Goal: Task Accomplishment & Management: Use online tool/utility

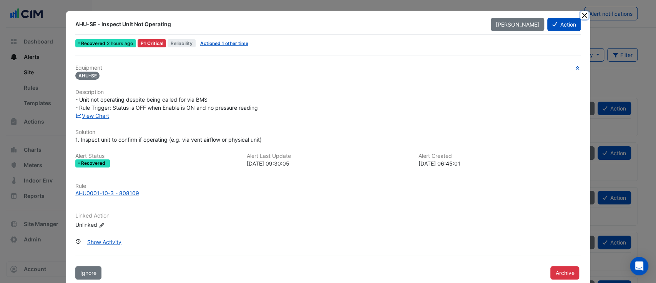
click at [581, 17] on button "Close" at bounding box center [585, 15] width 8 height 8
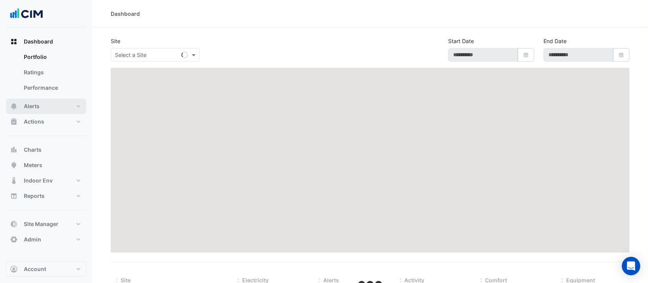
click at [38, 100] on button "Alerts" at bounding box center [46, 105] width 80 height 15
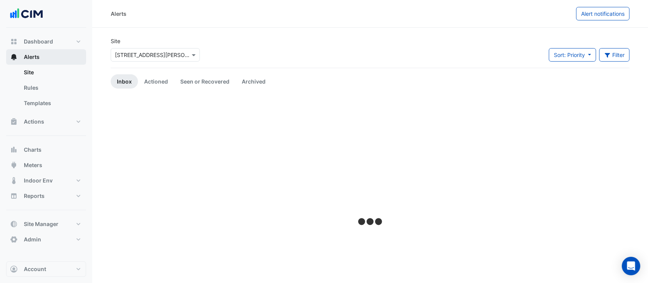
click at [42, 55] on button "Alerts" at bounding box center [46, 56] width 80 height 15
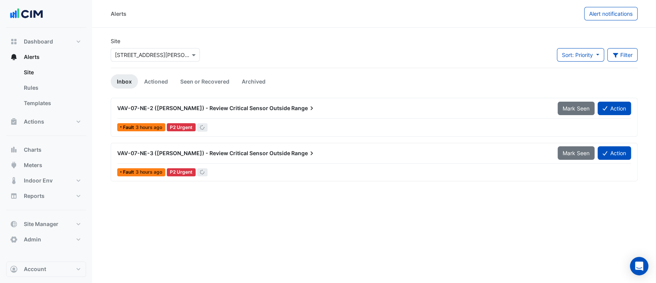
click at [158, 51] on input "text" at bounding box center [147, 55] width 65 height 8
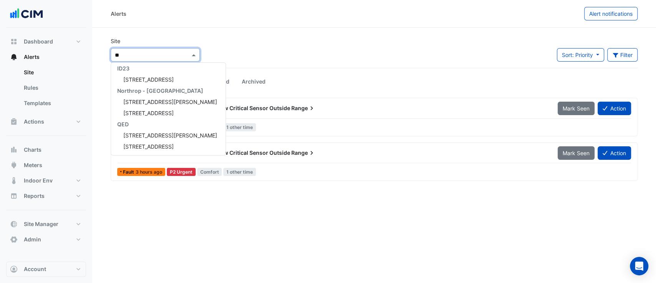
scroll to position [48, 0]
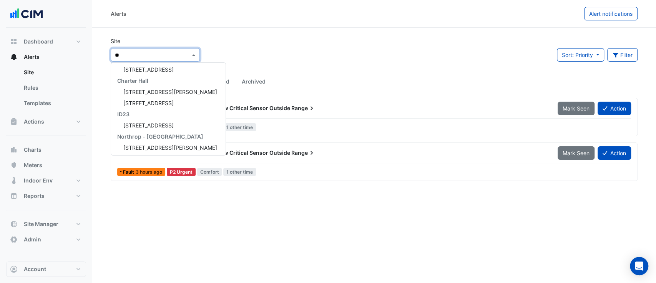
type input "***"
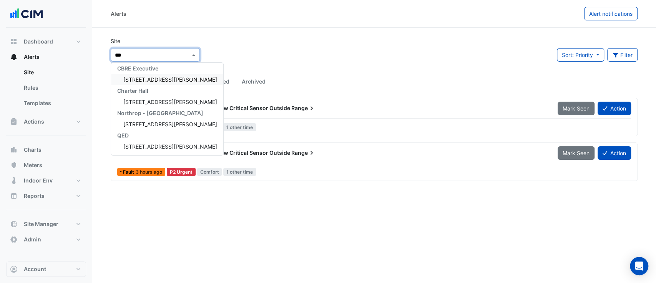
click at [154, 78] on span "[STREET_ADDRESS][PERSON_NAME]" at bounding box center [170, 79] width 94 height 7
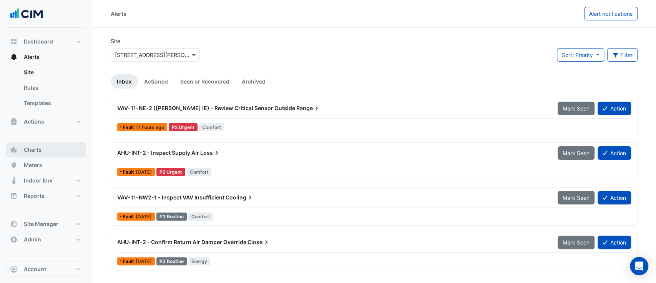
click at [42, 150] on button "Charts" at bounding box center [46, 149] width 80 height 15
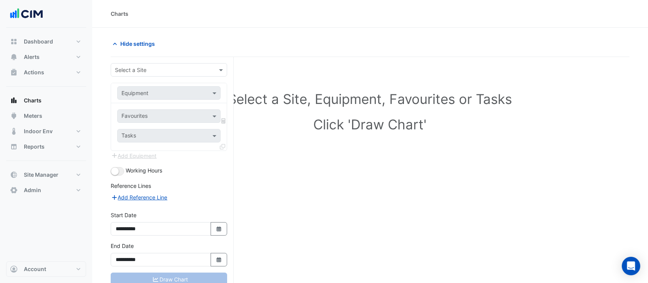
click at [159, 72] on input "text" at bounding box center [161, 70] width 93 height 8
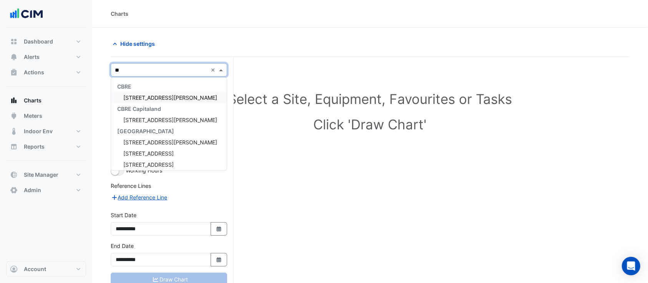
type input "***"
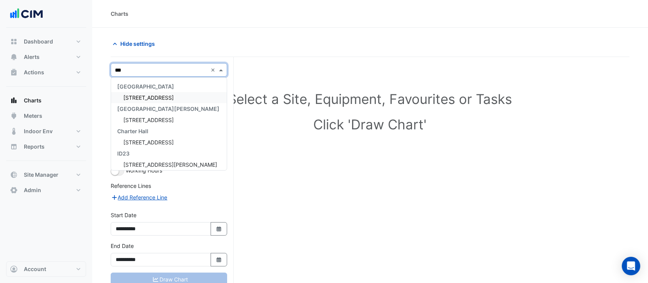
click at [160, 99] on span "[STREET_ADDRESS]" at bounding box center [148, 97] width 50 height 7
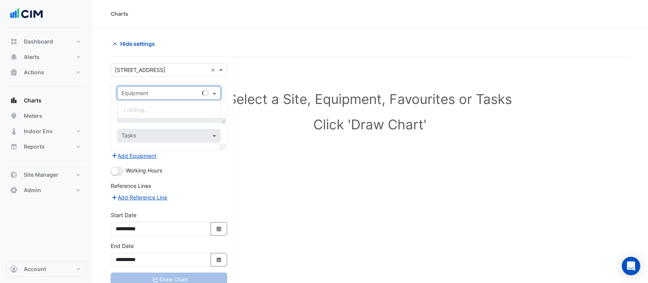
click at [158, 89] on input "text" at bounding box center [162, 93] width 80 height 8
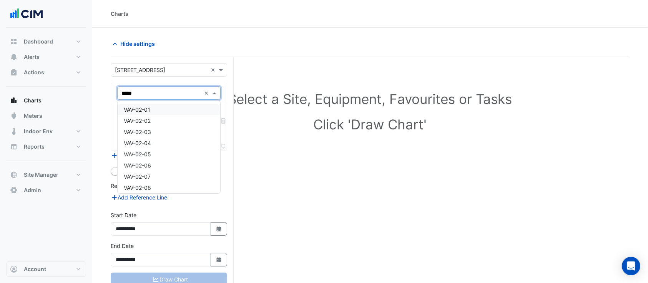
type input "******"
click at [153, 112] on div "VAV-07-01" at bounding box center [169, 109] width 103 height 11
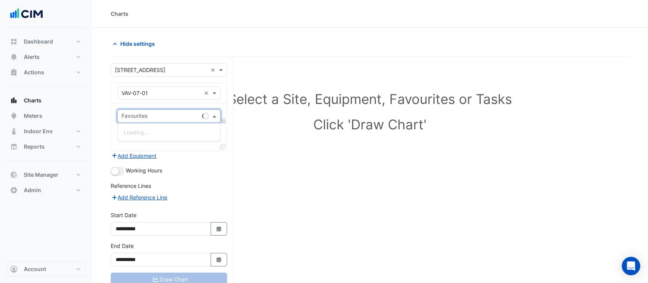
click at [164, 120] on div at bounding box center [159, 117] width 79 height 10
type input "****"
click at [166, 133] on span "Variable Air Volume Zone Temperature - L07, VAV-07-01-01" at bounding box center [198, 132] width 148 height 7
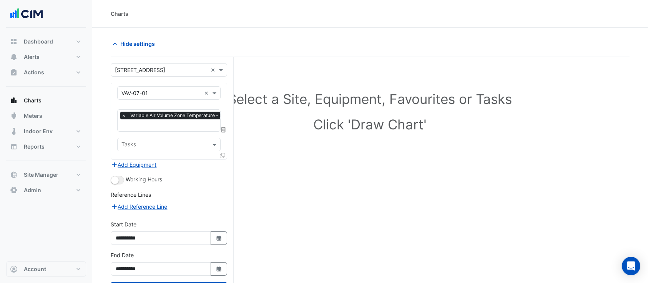
click at [224, 155] on icon at bounding box center [222, 155] width 5 height 5
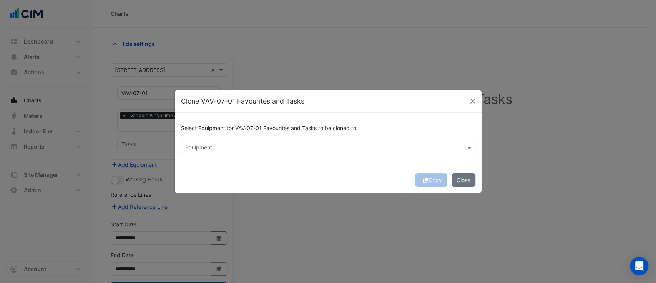
click at [308, 146] on input "text" at bounding box center [323, 148] width 277 height 8
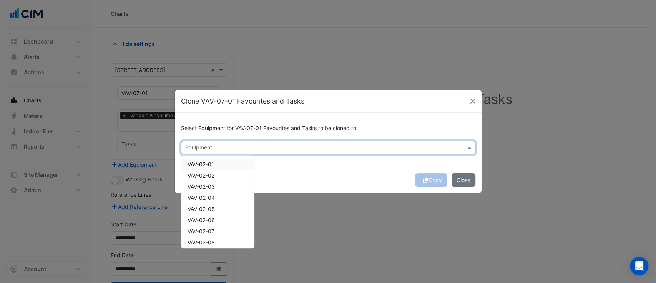
click at [227, 165] on div "VAV-02-01" at bounding box center [217, 163] width 73 height 11
click at [221, 174] on div "VAV-02-02" at bounding box center [217, 175] width 73 height 11
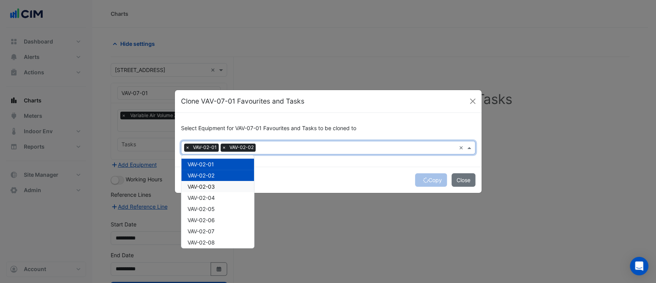
click at [221, 184] on div "VAV-02-03" at bounding box center [217, 186] width 73 height 11
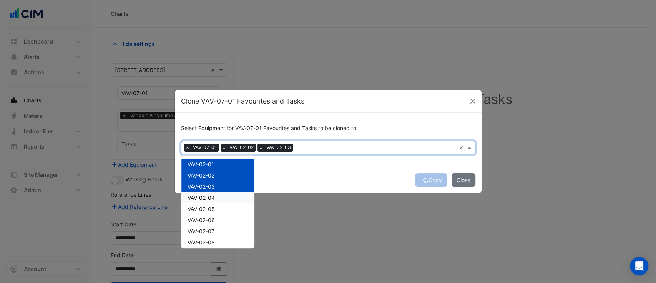
click at [221, 198] on div "VAV-02-04" at bounding box center [217, 197] width 73 height 11
click at [219, 208] on div "VAV-02-05" at bounding box center [217, 208] width 73 height 11
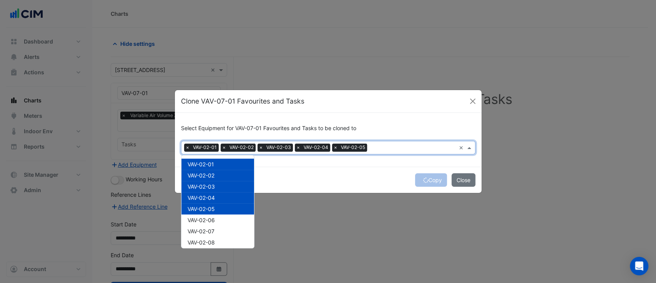
scroll to position [45, 0]
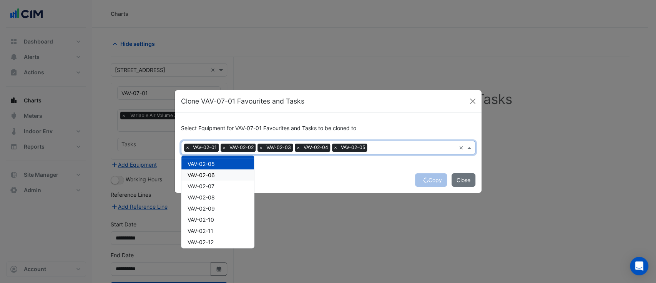
click at [223, 177] on div "VAV-02-06" at bounding box center [217, 174] width 73 height 11
click at [221, 183] on div "VAV-02-07" at bounding box center [217, 185] width 73 height 11
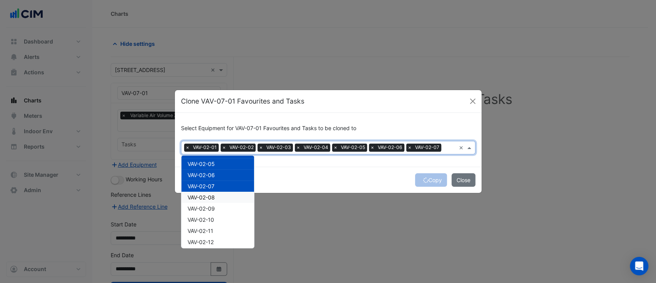
click at [216, 197] on div "VAV-02-08" at bounding box center [217, 196] width 73 height 11
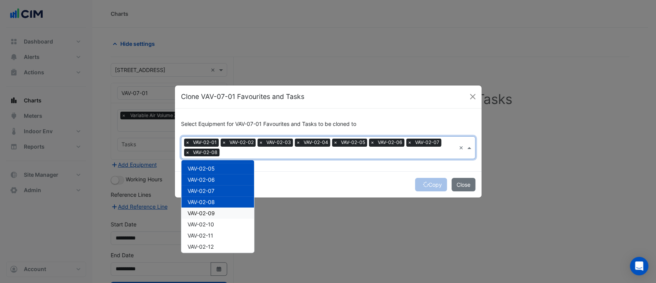
click at [213, 211] on span "VAV-02-09" at bounding box center [201, 213] width 27 height 7
click at [190, 152] on span "×" at bounding box center [187, 152] width 7 height 8
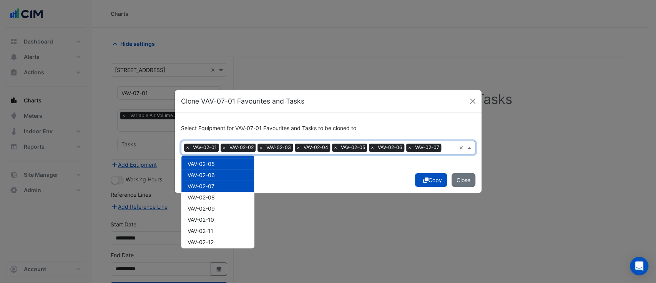
click at [190, 152] on div "× VAV-02-01 × VAV-02-02 × VAV-02-03 × VAV-02-04 × VAV-02-05 × VAV-02-06 × VAV-0…" at bounding box center [318, 148] width 275 height 12
click at [187, 147] on span "×" at bounding box center [187, 147] width 7 height 8
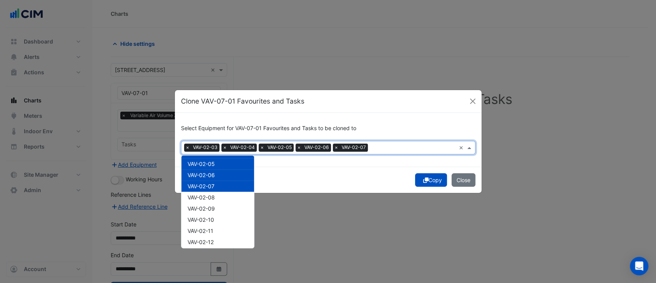
click at [187, 147] on span "×" at bounding box center [187, 147] width 7 height 8
click at [221, 147] on span "×" at bounding box center [224, 147] width 7 height 8
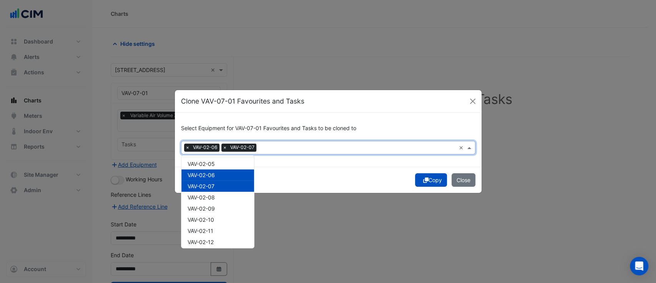
click at [187, 147] on span "×" at bounding box center [187, 147] width 7 height 8
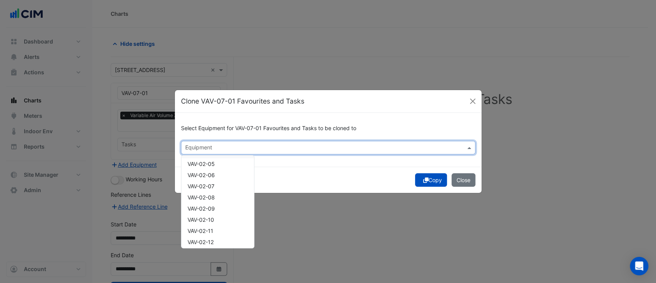
click at [187, 147] on input "text" at bounding box center [323, 148] width 277 height 8
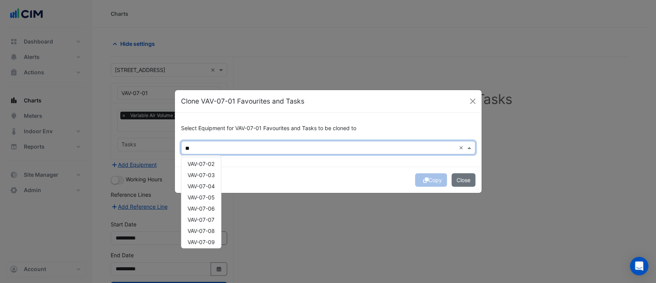
scroll to position [0, 0]
click at [196, 163] on span "VAV-07-02" at bounding box center [201, 164] width 27 height 7
click at [197, 171] on div "VAV-07-03" at bounding box center [201, 175] width 40 height 11
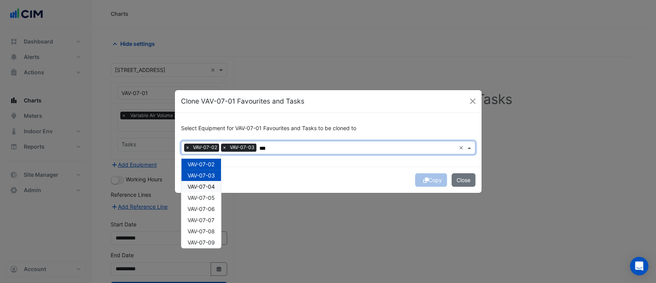
click at [197, 183] on span "VAV-07-04" at bounding box center [201, 186] width 27 height 7
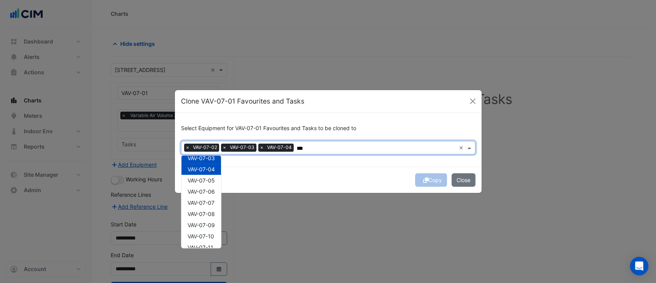
scroll to position [18, 0]
click at [198, 182] on span "VAV-07-05" at bounding box center [201, 179] width 27 height 7
click at [199, 189] on span "VAV-07-06" at bounding box center [201, 190] width 27 height 7
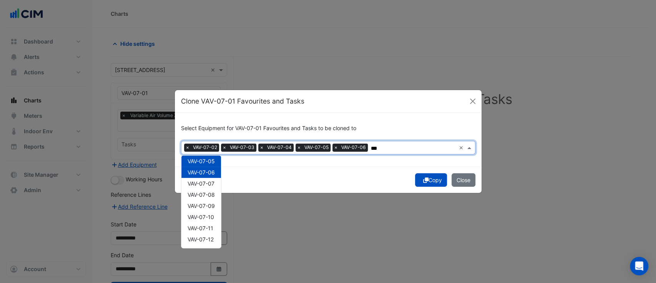
scroll to position [37, 0]
click at [206, 183] on span "VAV-07-07" at bounding box center [201, 183] width 27 height 7
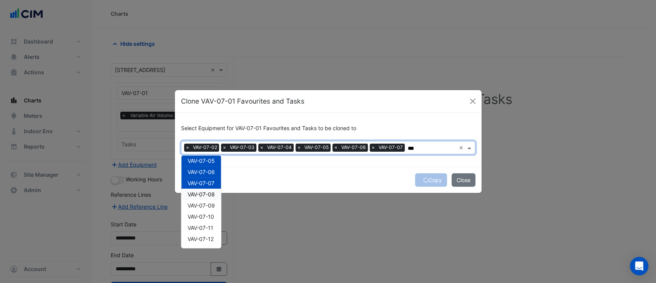
click at [203, 192] on span "VAV-07-08" at bounding box center [201, 194] width 27 height 7
click at [193, 206] on span "VAV-07-09" at bounding box center [201, 205] width 27 height 7
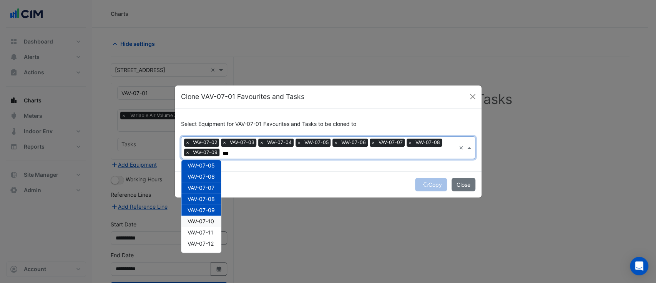
click at [193, 215] on div "VAV-07-10" at bounding box center [201, 220] width 40 height 11
click at [197, 213] on span "VAV-07-11" at bounding box center [201, 213] width 26 height 7
click at [197, 223] on span "VAV-07-12" at bounding box center [201, 224] width 26 height 7
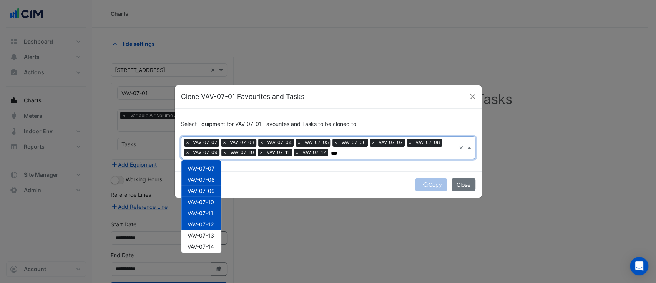
scroll to position [67, 0]
click at [197, 223] on span "VAV-07-13" at bounding box center [201, 224] width 27 height 7
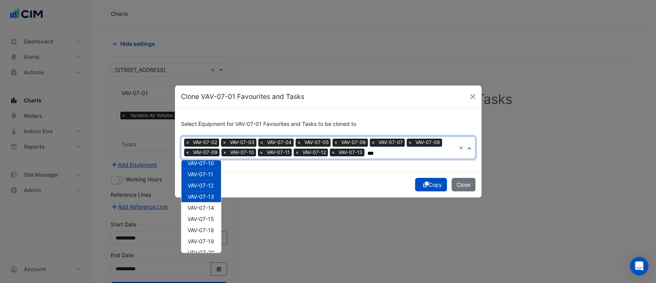
scroll to position [95, 0]
click at [203, 205] on span "VAV-07-14" at bounding box center [201, 207] width 27 height 7
click at [200, 218] on span "VAV-07-15" at bounding box center [201, 218] width 27 height 7
click at [200, 230] on span "VAV-07-18" at bounding box center [201, 229] width 27 height 7
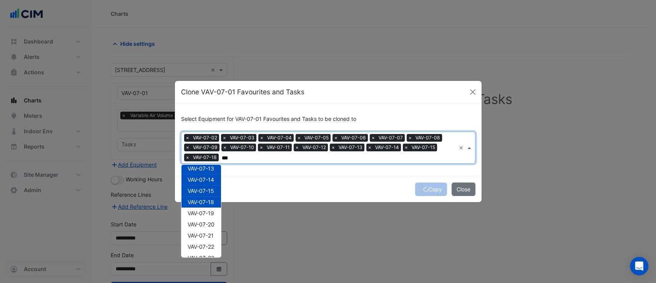
scroll to position [128, 0]
click at [206, 210] on span "VAV-07-19" at bounding box center [201, 212] width 27 height 7
click at [203, 225] on span "VAV-07-20" at bounding box center [201, 223] width 27 height 7
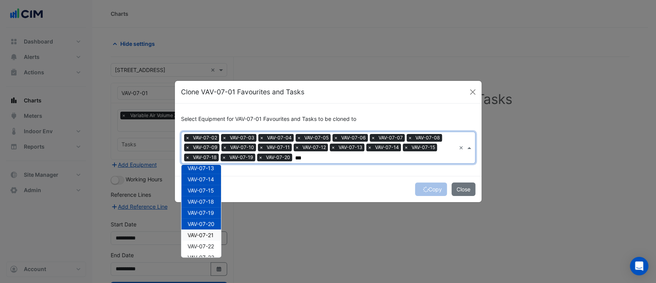
click at [197, 235] on span "VAV-07-21" at bounding box center [201, 234] width 26 height 7
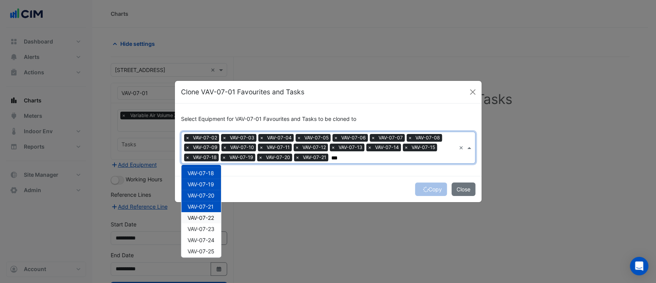
click at [202, 214] on span "VAV-07-22" at bounding box center [201, 217] width 27 height 7
click at [203, 226] on span "VAV-07-23" at bounding box center [201, 228] width 27 height 7
click at [206, 216] on span "VAV-07-24" at bounding box center [201, 217] width 27 height 7
click at [205, 229] on span "VAV-07-25" at bounding box center [201, 228] width 27 height 7
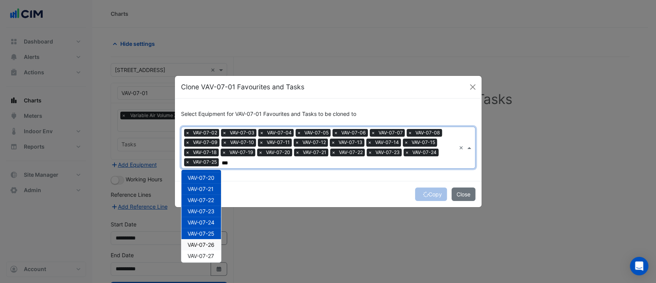
click at [203, 241] on span "VAV-07-26" at bounding box center [201, 244] width 27 height 7
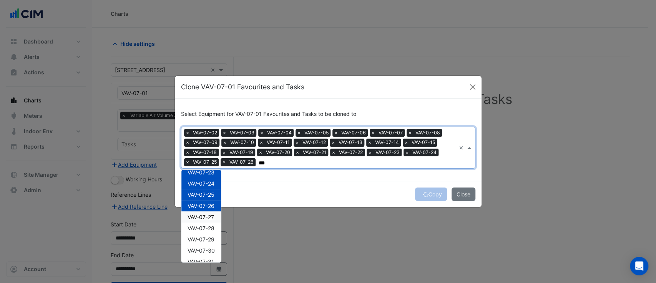
click at [206, 219] on span "VAV-07-27" at bounding box center [201, 216] width 27 height 7
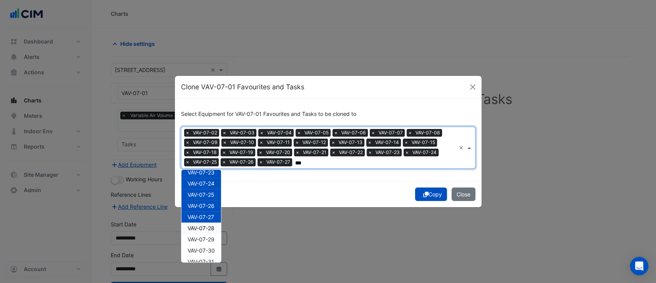
click at [203, 227] on span "VAV-07-28" at bounding box center [201, 228] width 27 height 7
click at [201, 238] on span "VAV-07-29" at bounding box center [201, 239] width 27 height 7
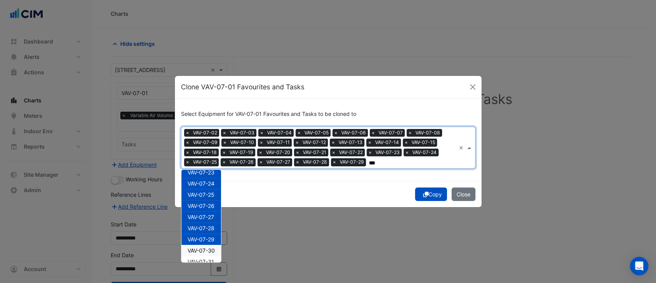
click at [200, 248] on span "VAV-07-30" at bounding box center [201, 250] width 27 height 7
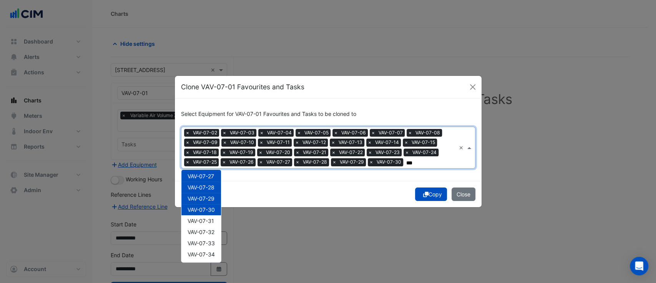
scroll to position [260, 0]
click at [205, 223] on div "VAV-07-31" at bounding box center [201, 219] width 40 height 11
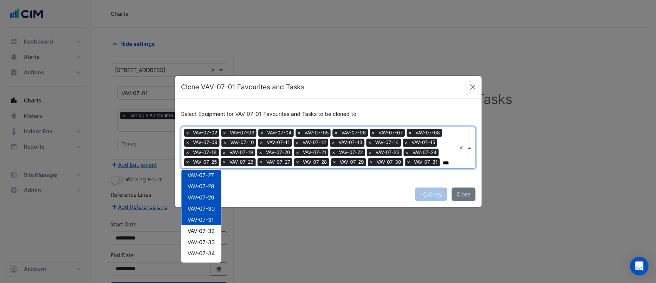
click at [203, 232] on span "VAV-07-32" at bounding box center [201, 230] width 27 height 7
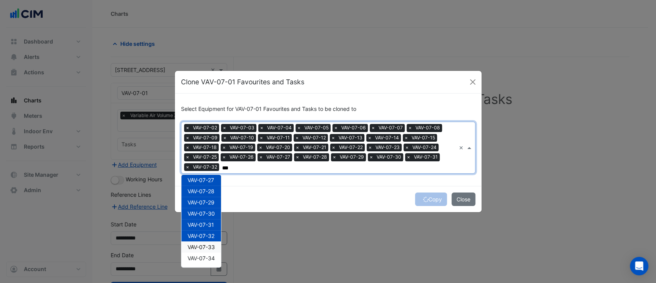
click at [202, 246] on span "VAV-07-33" at bounding box center [201, 246] width 27 height 7
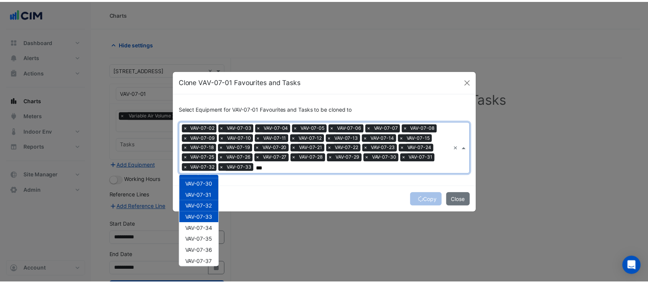
scroll to position [293, 0]
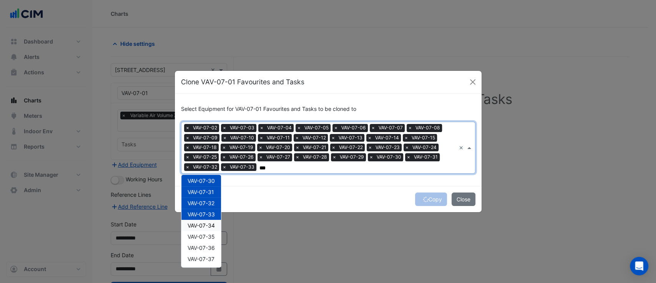
click at [206, 225] on span "VAV-07-34" at bounding box center [201, 225] width 27 height 7
click at [204, 236] on span "VAV-07-35" at bounding box center [201, 236] width 27 height 7
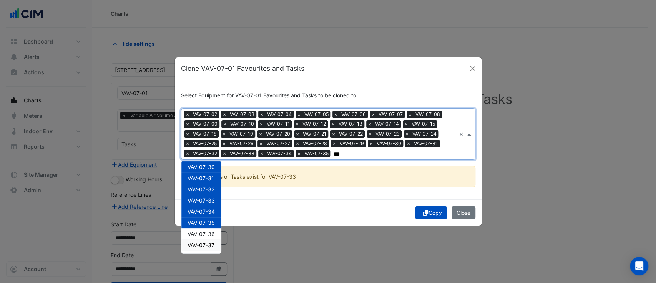
click at [205, 248] on div "VAV-07-37" at bounding box center [201, 244] width 40 height 11
click at [205, 235] on span "VAV-07-36" at bounding box center [201, 233] width 27 height 7
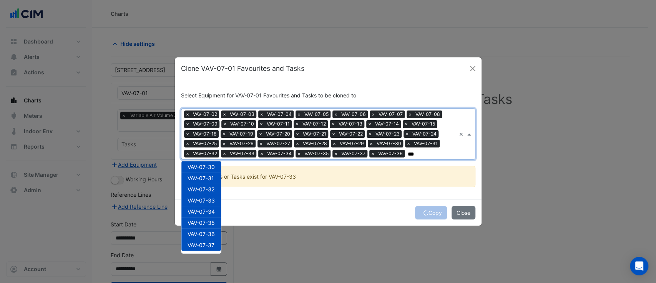
type input "***"
click at [331, 213] on div "Copy Close" at bounding box center [328, 212] width 307 height 26
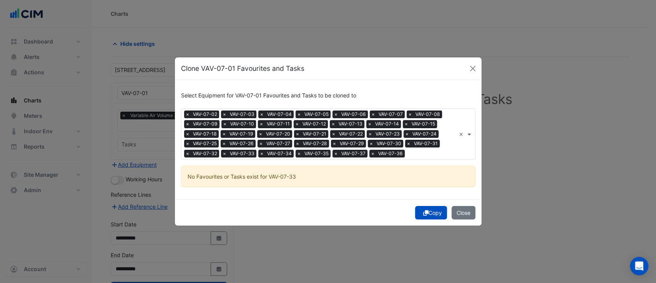
click at [425, 212] on icon "submit" at bounding box center [425, 212] width 5 height 5
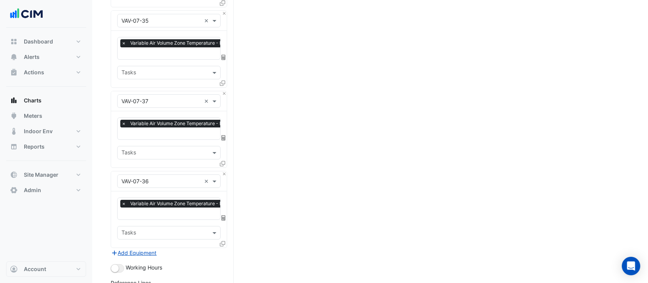
scroll to position [2759, 0]
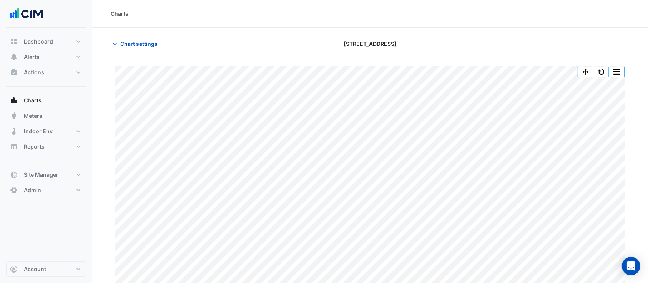
scroll to position [16, 0]
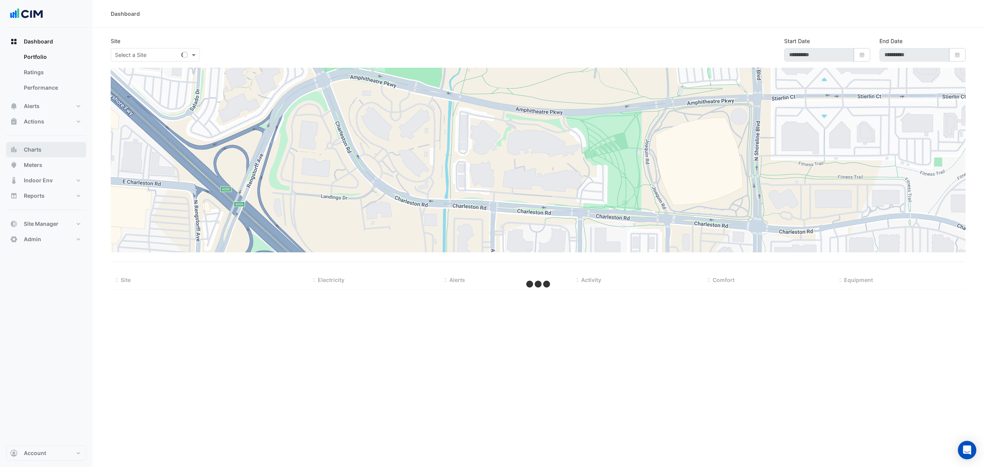
click at [42, 149] on button "Charts" at bounding box center [46, 149] width 80 height 15
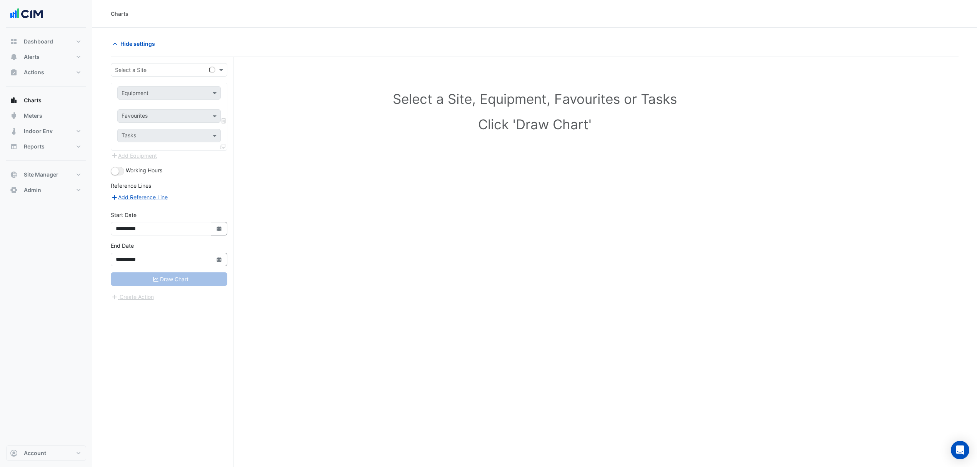
click at [157, 63] on div "Select a Site" at bounding box center [169, 69] width 117 height 13
type input "***"
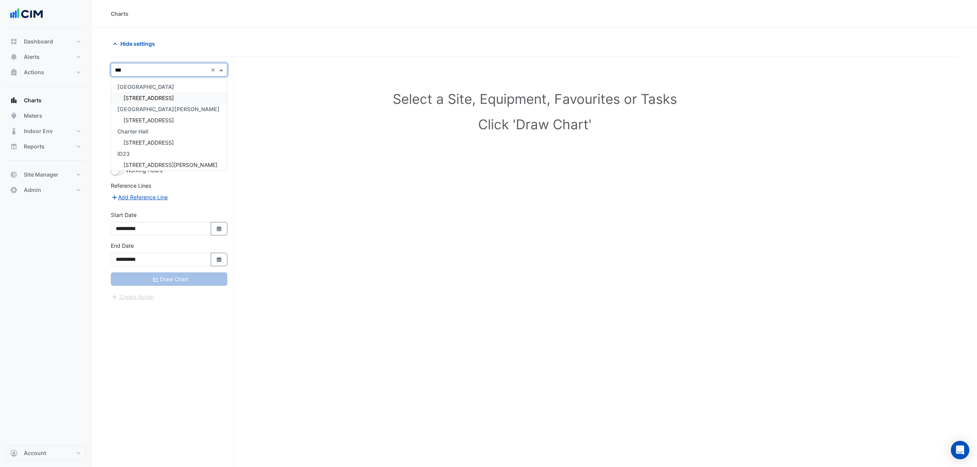
click at [173, 98] on span "[STREET_ADDRESS]" at bounding box center [148, 98] width 50 height 7
click at [175, 91] on input "text" at bounding box center [162, 93] width 80 height 8
type input "******"
click at [177, 154] on div "VAV-06-05" at bounding box center [169, 154] width 102 height 11
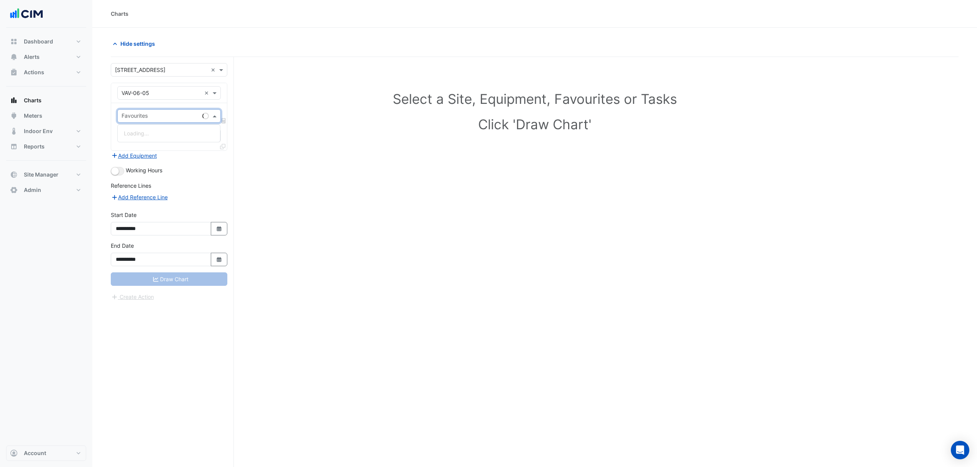
click at [171, 116] on input "text" at bounding box center [161, 117] width 78 height 8
type input "****"
click at [203, 135] on span "Variable Air Volume Zone Temperature - L06, VAV-06-05-01" at bounding box center [199, 133] width 150 height 7
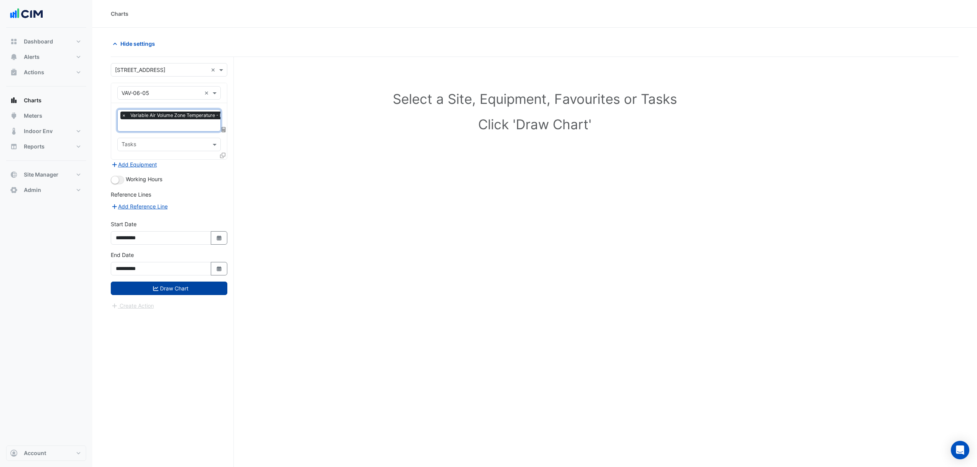
click at [170, 294] on button "Draw Chart" at bounding box center [169, 287] width 117 height 13
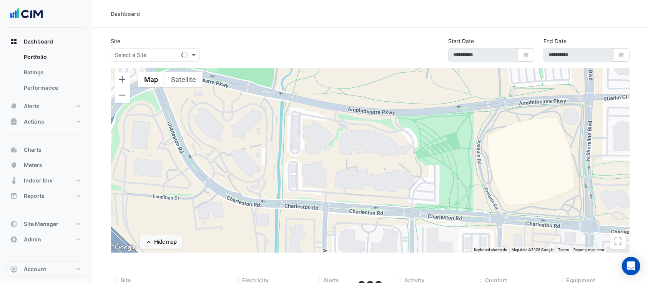
select select "***"
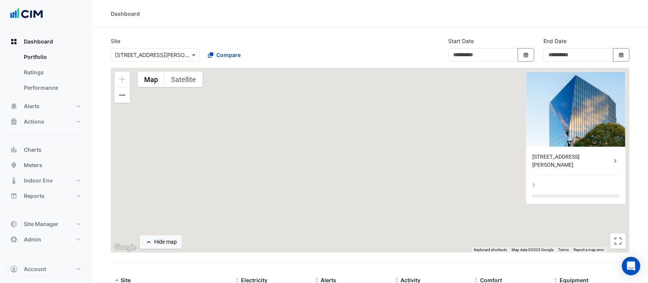
type input "**********"
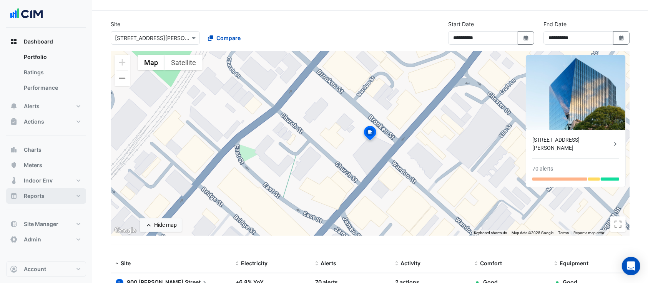
scroll to position [13, 0]
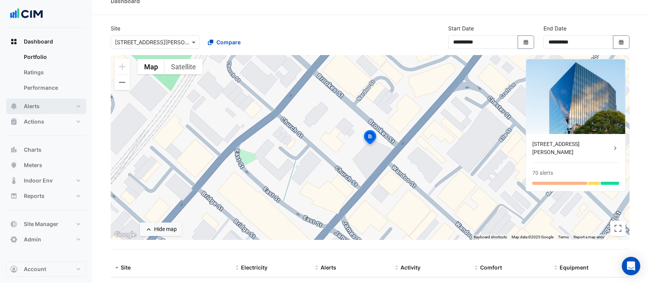
click at [53, 109] on button "Alerts" at bounding box center [46, 105] width 80 height 15
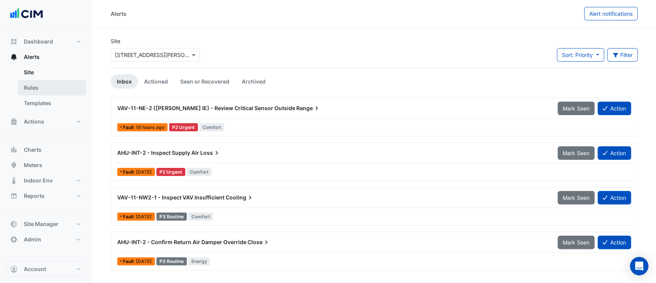
click at [60, 88] on link "Rules" at bounding box center [52, 87] width 68 height 15
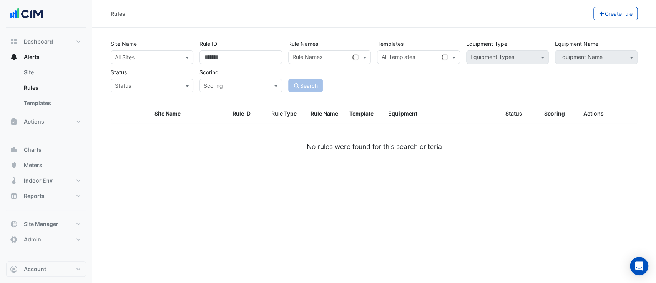
click at [162, 56] on input "text" at bounding box center [144, 57] width 59 height 8
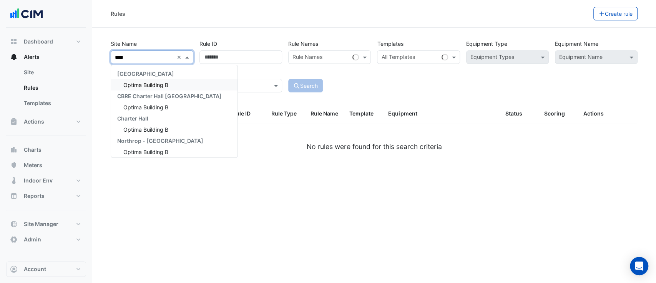
type input "*****"
click at [153, 88] on div "Optima Building B" at bounding box center [174, 84] width 127 height 11
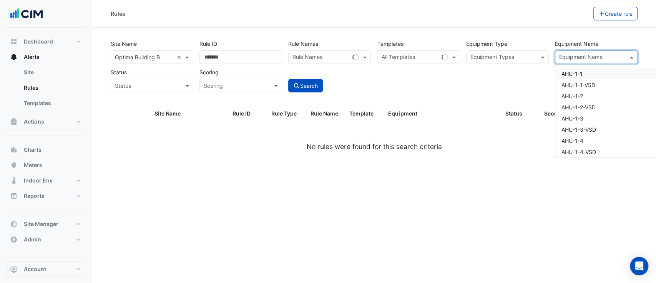
click at [578, 54] on input "text" at bounding box center [591, 58] width 65 height 8
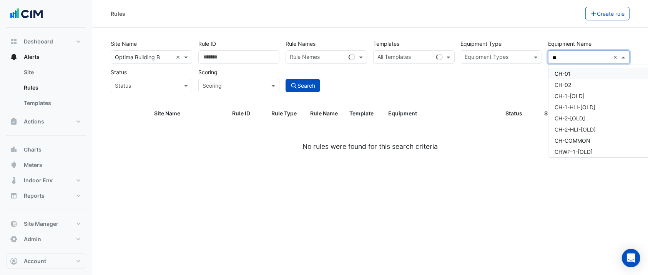
click at [578, 72] on div "CH-01" at bounding box center [623, 73] width 148 height 11
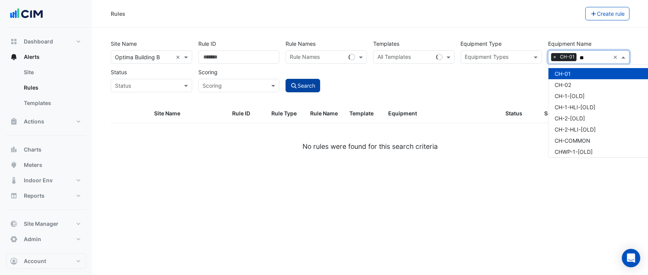
type input "**"
click at [302, 85] on button "Search" at bounding box center [303, 85] width 35 height 13
